Goal: Find specific page/section: Find specific page/section

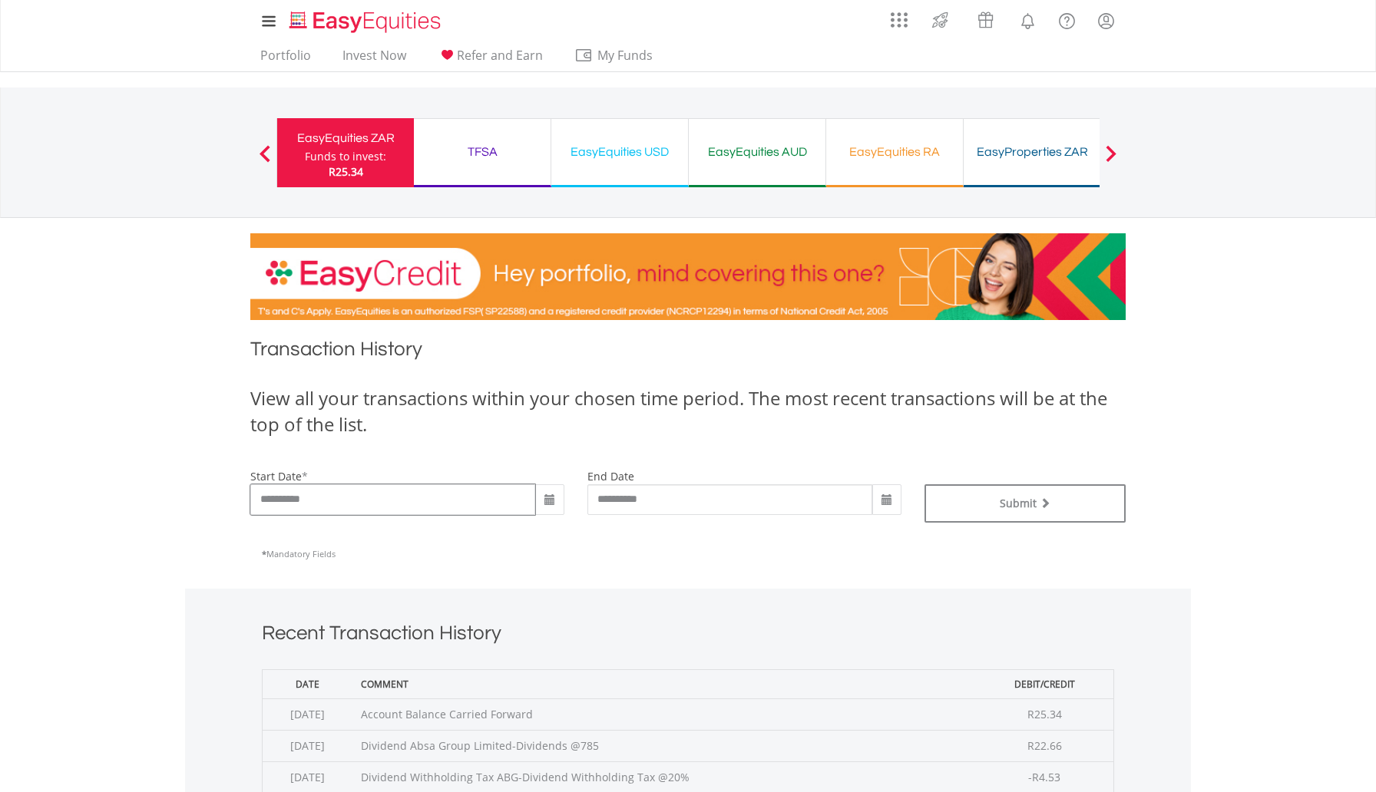
click at [491, 504] on input "**********" at bounding box center [392, 499] width 285 height 31
click at [489, 147] on div "TFSA" at bounding box center [482, 151] width 118 height 21
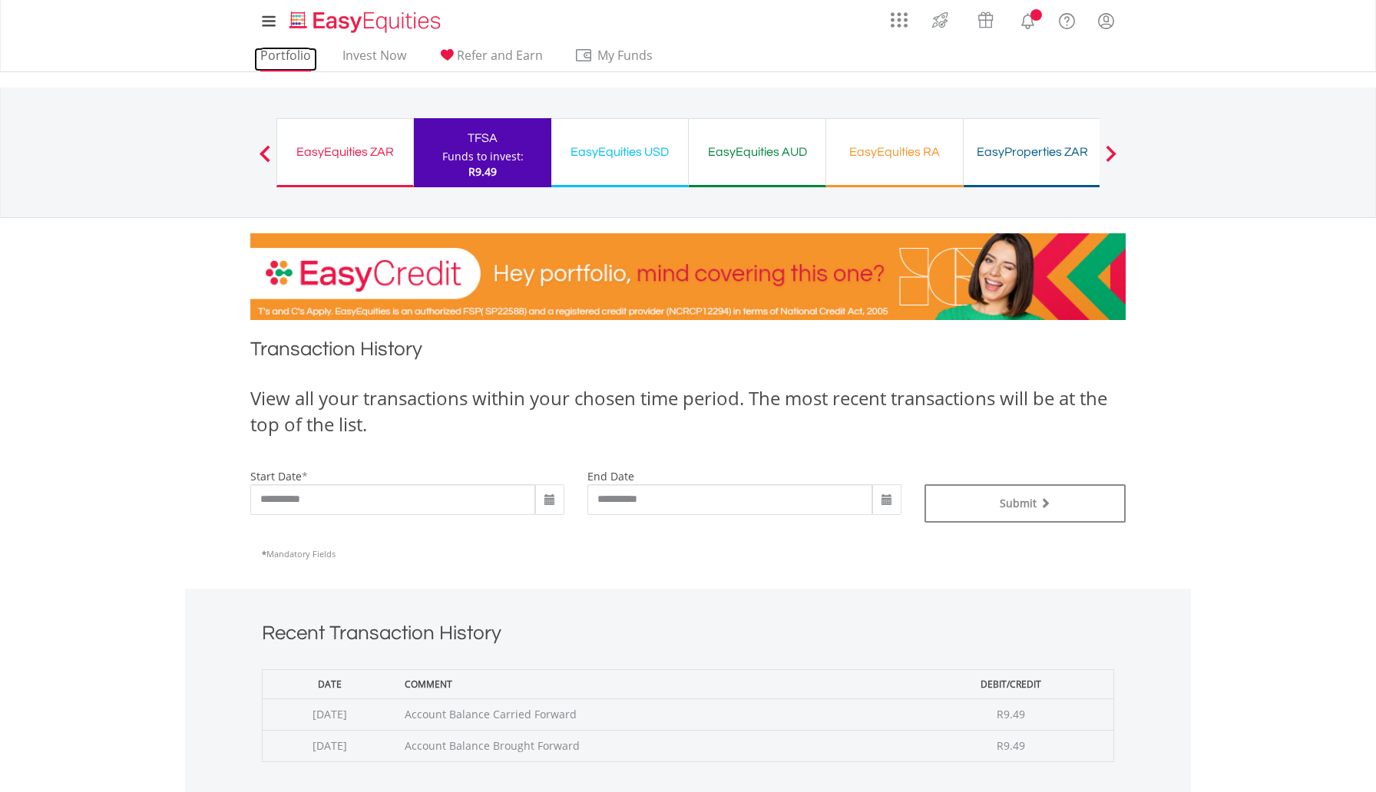
click at [289, 48] on link "Portfolio" at bounding box center [285, 60] width 63 height 24
